Goal: Check status: Check status

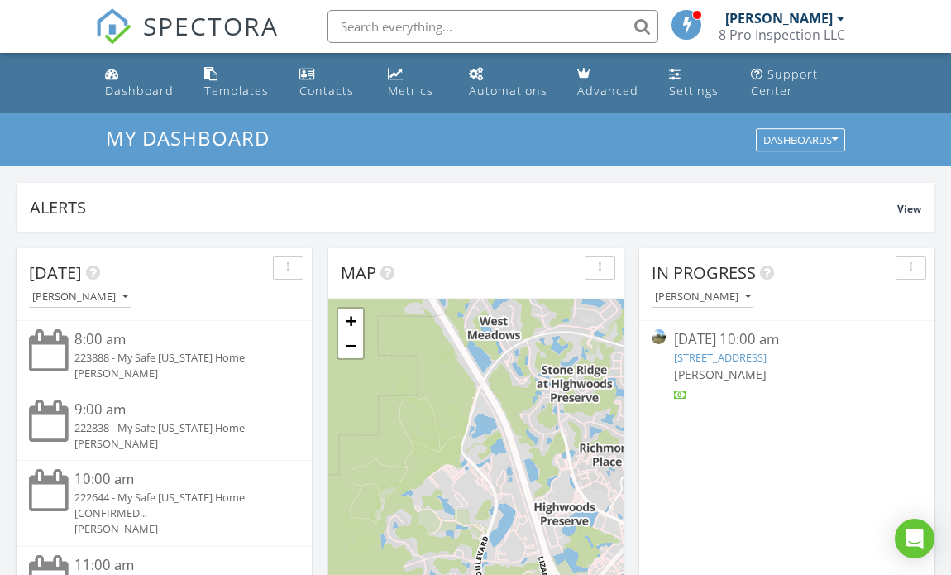
click at [838, 19] on div at bounding box center [841, 18] width 8 height 13
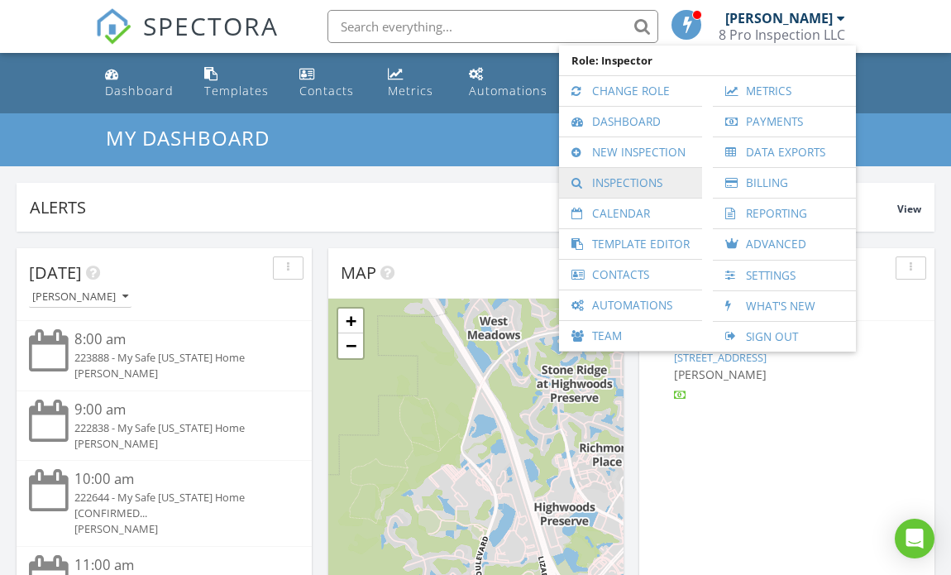
click at [625, 184] on link "Inspections" at bounding box center [630, 183] width 127 height 30
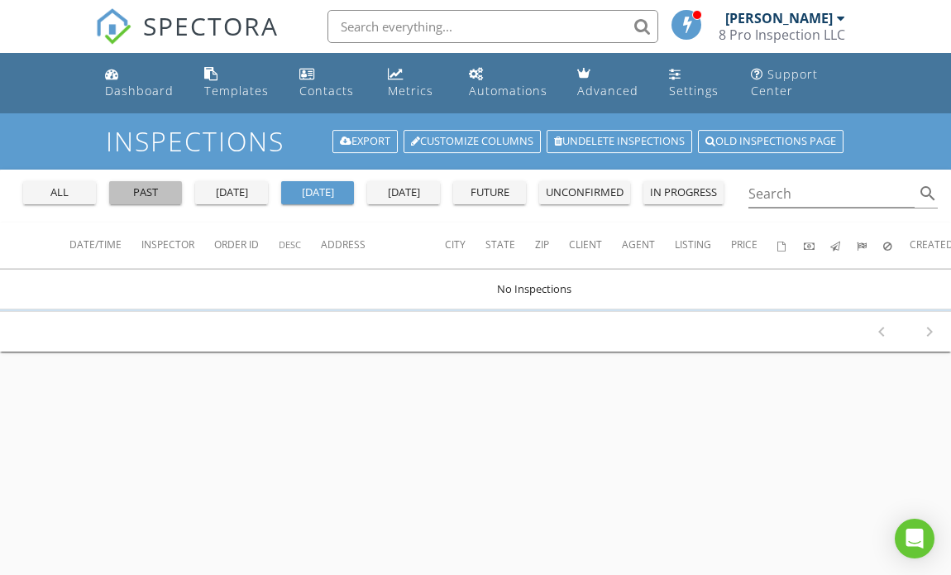
click at [156, 189] on div "past" at bounding box center [146, 192] width 60 height 17
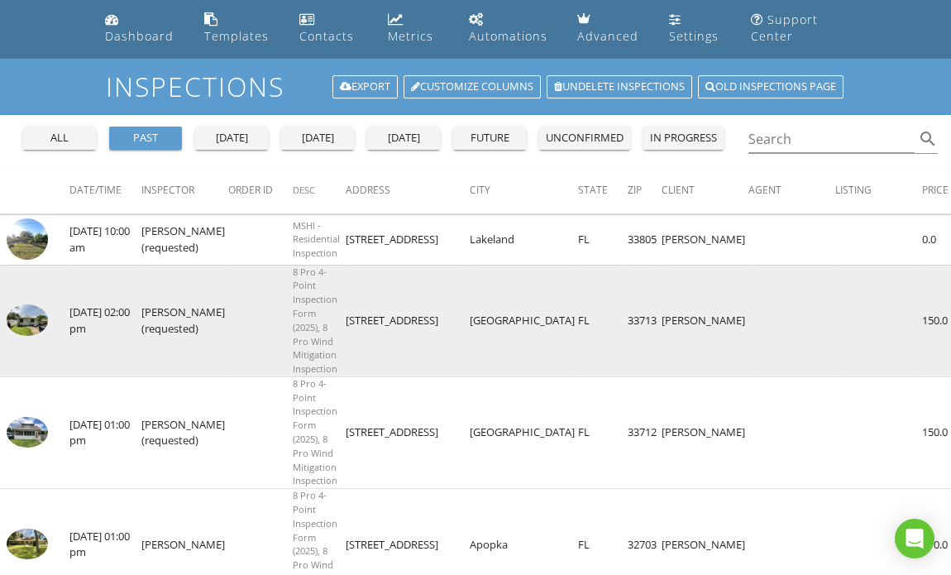
scroll to position [58, 0]
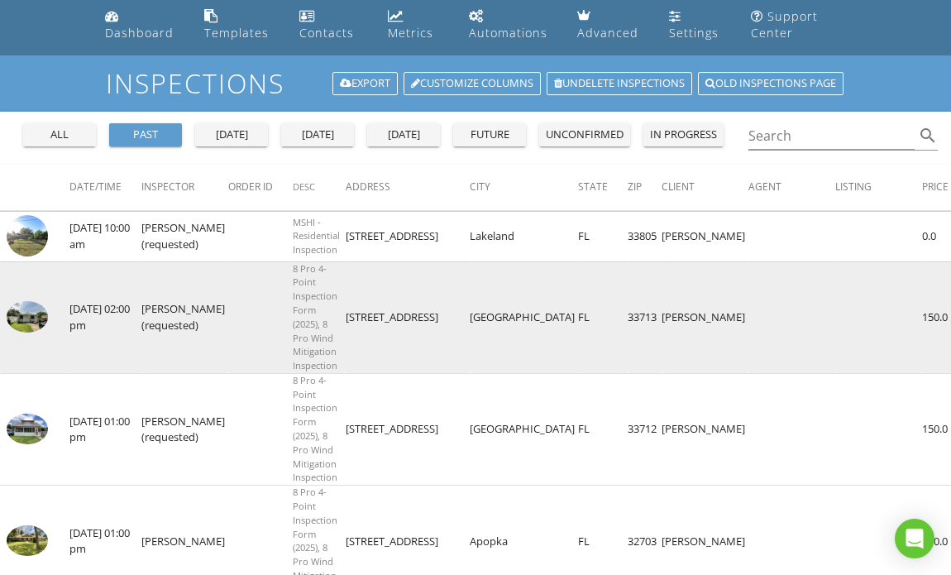
click at [31, 313] on img at bounding box center [27, 316] width 41 height 31
click at [29, 318] on img at bounding box center [27, 316] width 41 height 31
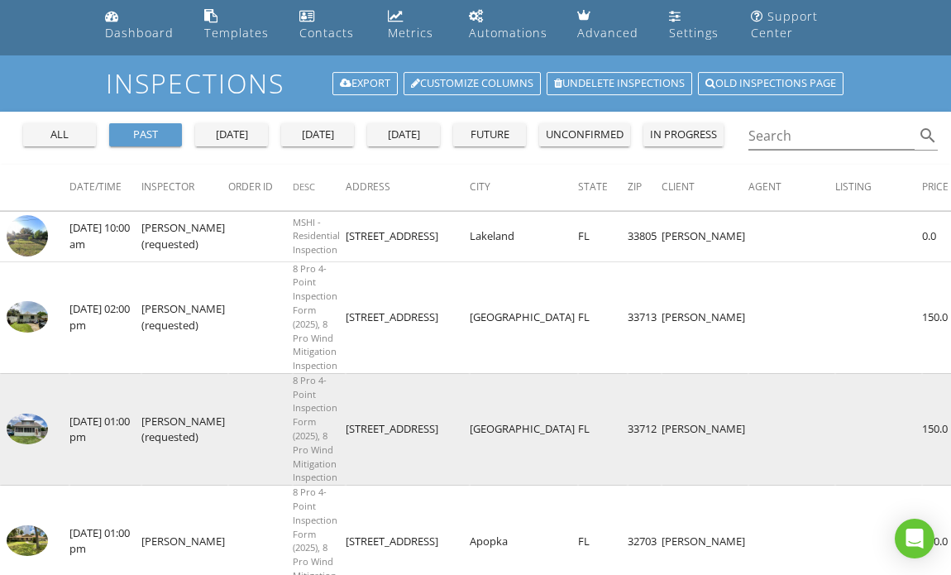
click at [29, 419] on img at bounding box center [27, 429] width 41 height 31
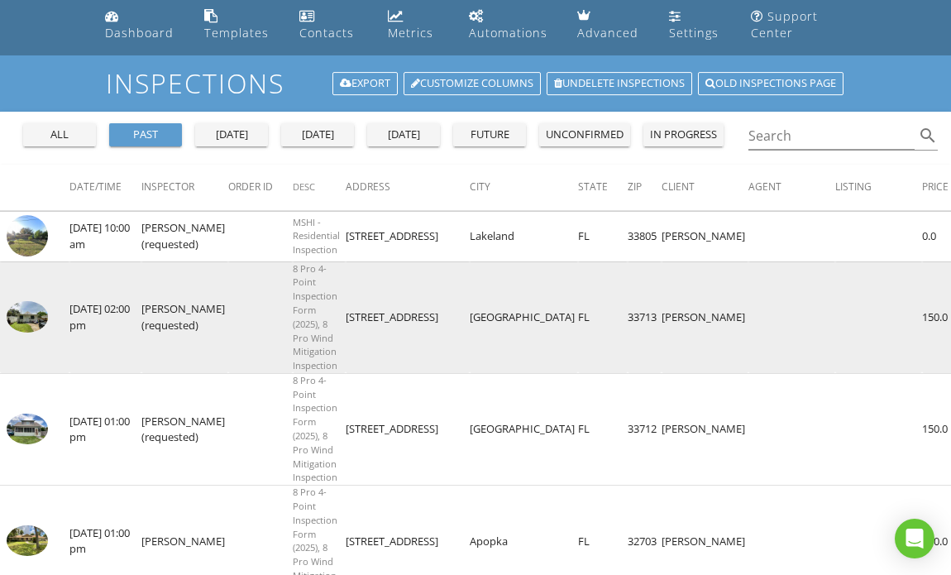
click at [33, 309] on img at bounding box center [27, 316] width 41 height 31
